Goal: Transaction & Acquisition: Purchase product/service

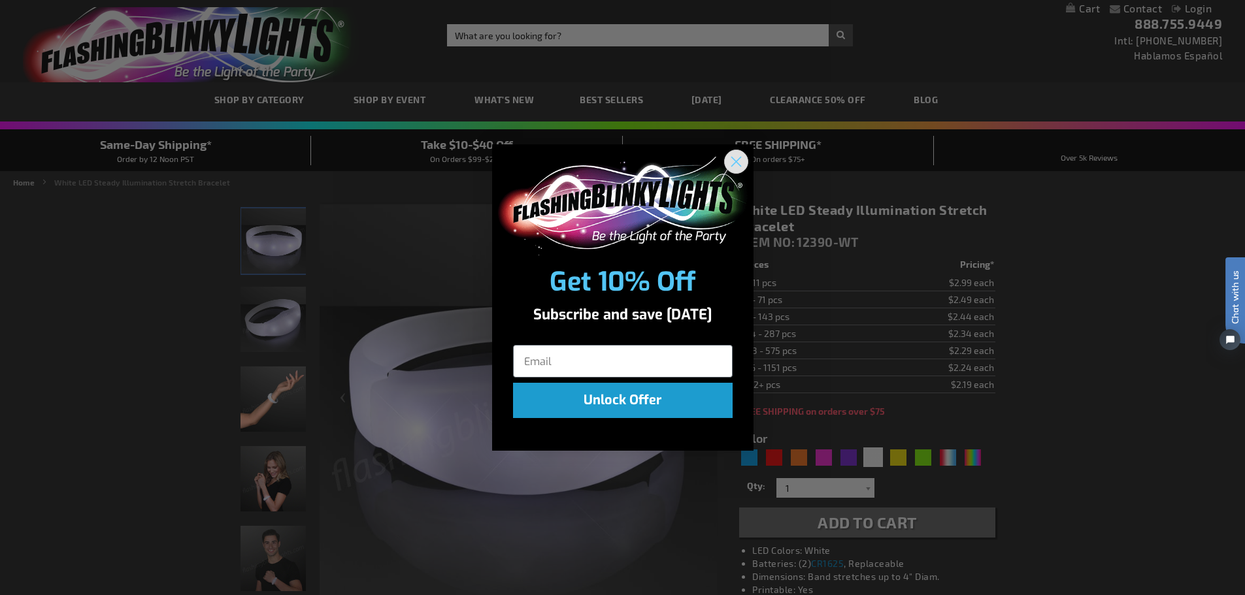
click at [742, 162] on circle "Close dialog" at bounding box center [736, 162] width 22 height 22
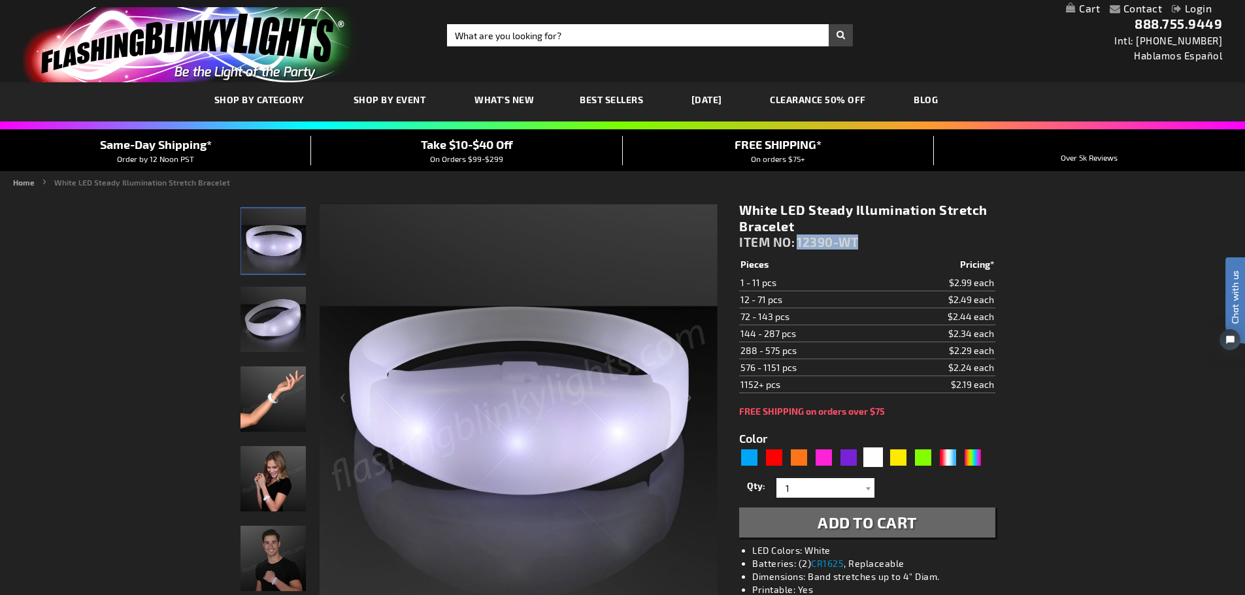
drag, startPoint x: 799, startPoint y: 242, endPoint x: 863, endPoint y: 246, distance: 64.2
click at [863, 246] on div "White LED Steady Illumination Stretch Bracelet ITEM NO: 12390-WT" at bounding box center [866, 229] width 255 height 54
copy span "12390-WT"
click at [832, 233] on h1 "White LED Steady Illumination Stretch Bracelet" at bounding box center [866, 218] width 255 height 33
click at [832, 241] on span "12390-WT" at bounding box center [827, 242] width 61 height 15
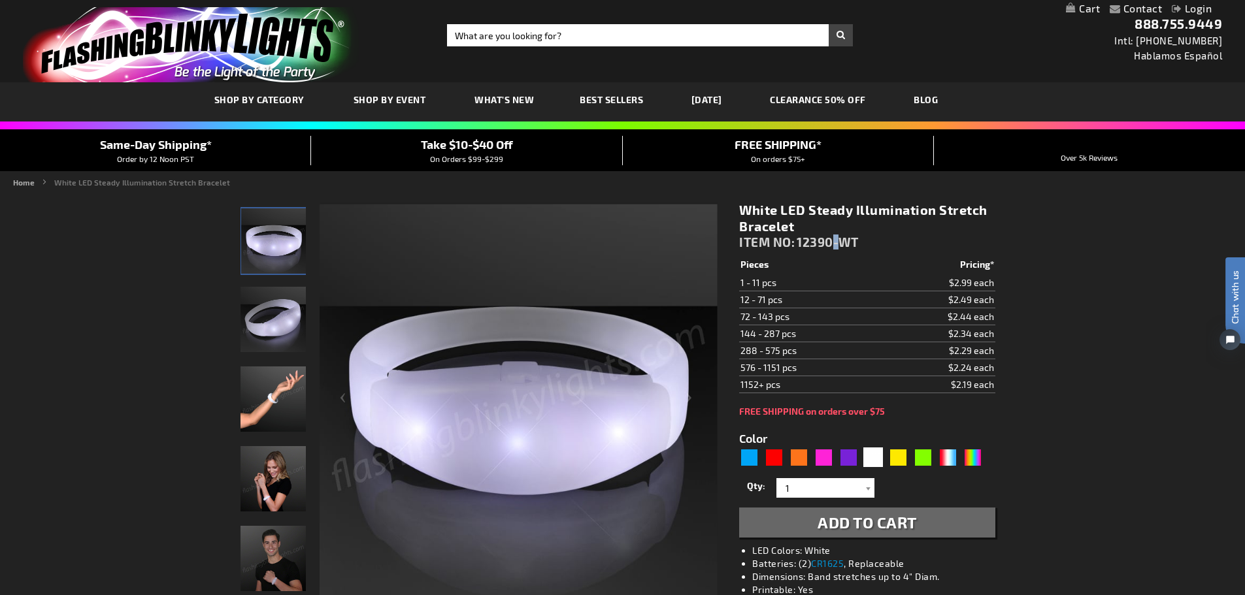
click at [832, 241] on span "12390-WT" at bounding box center [827, 242] width 61 height 15
click at [848, 240] on span "12390-WT" at bounding box center [827, 242] width 61 height 15
drag, startPoint x: 860, startPoint y: 241, endPoint x: 798, endPoint y: 244, distance: 61.5
click at [798, 244] on div "White LED Steady Illumination Stretch Bracelet ITEM NO: 12390-WT" at bounding box center [866, 229] width 255 height 54
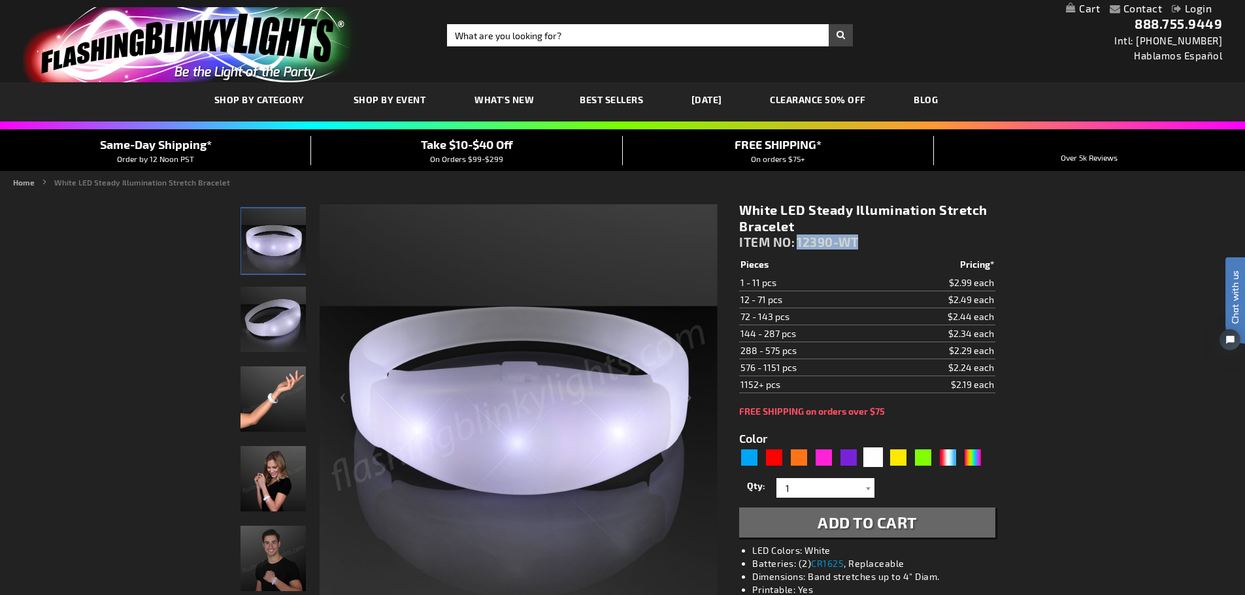
copy span "12390-WT"
